Goal: Information Seeking & Learning: Learn about a topic

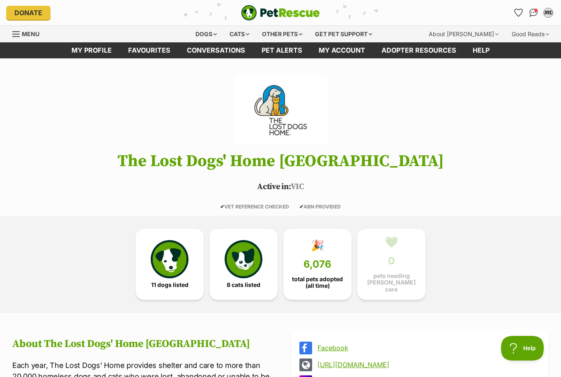
click at [176, 258] on img at bounding box center [170, 259] width 38 height 38
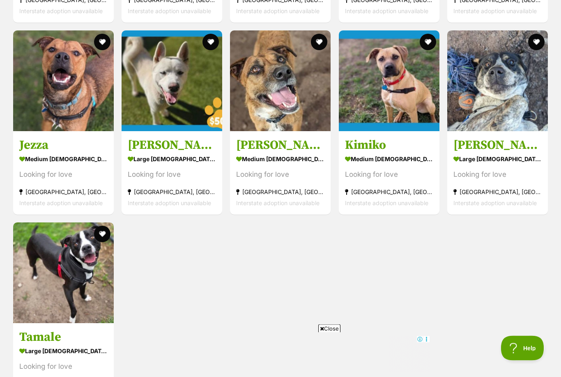
scroll to position [818, 0]
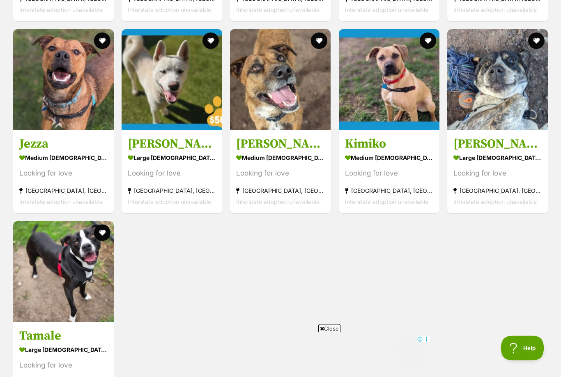
click at [516, 120] on img at bounding box center [498, 80] width 101 height 101
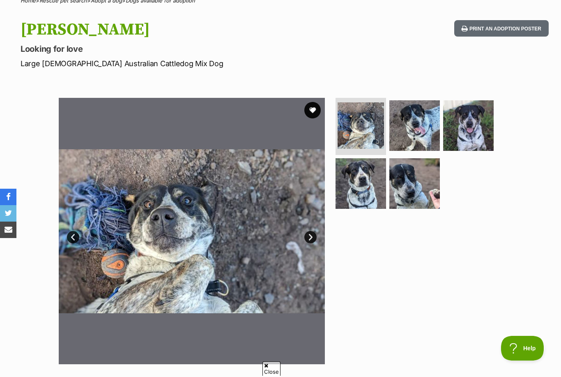
click at [428, 131] on img at bounding box center [415, 125] width 51 height 51
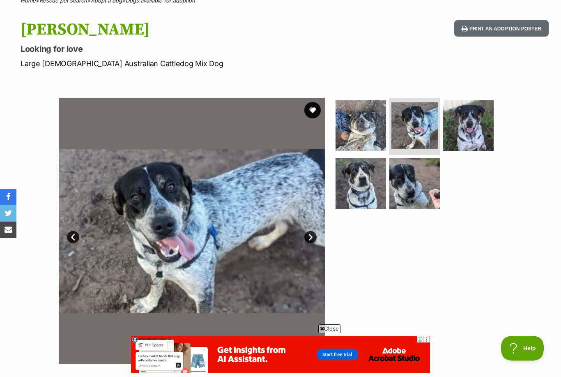
click at [480, 127] on img at bounding box center [468, 125] width 51 height 51
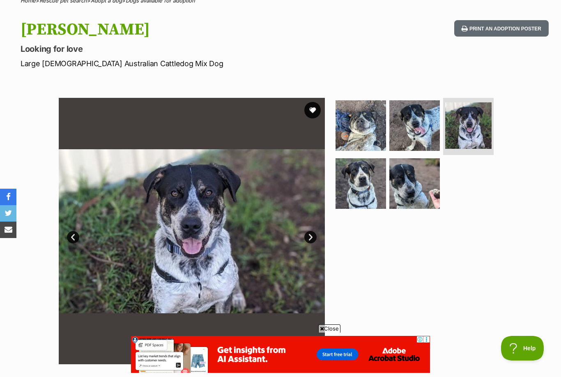
click at [366, 192] on img at bounding box center [361, 183] width 51 height 51
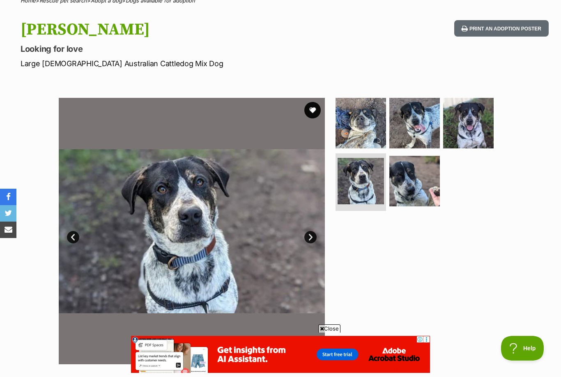
click at [416, 187] on img at bounding box center [415, 181] width 51 height 51
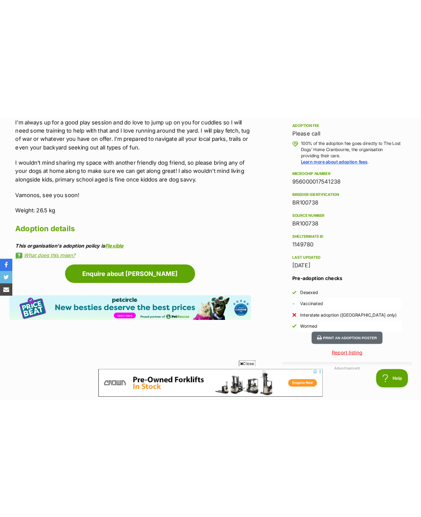
scroll to position [542, 0]
